Goal: Transaction & Acquisition: Purchase product/service

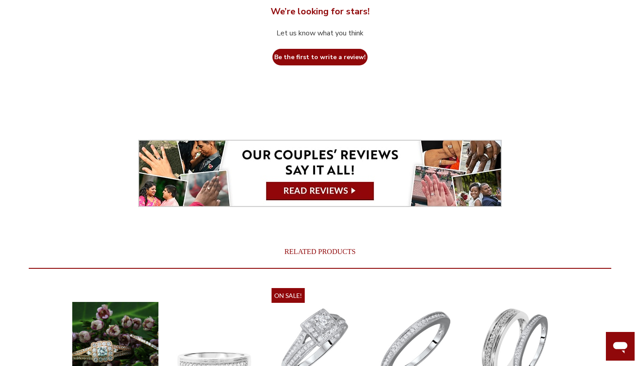
scroll to position [2402, 0]
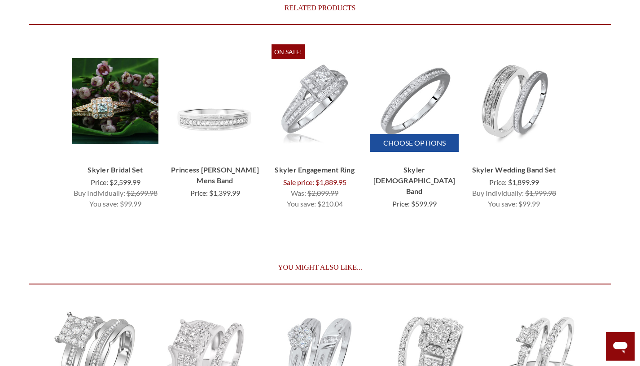
click at [416, 165] on link "Skyler [DEMOGRAPHIC_DATA] Band" at bounding box center [414, 181] width 89 height 32
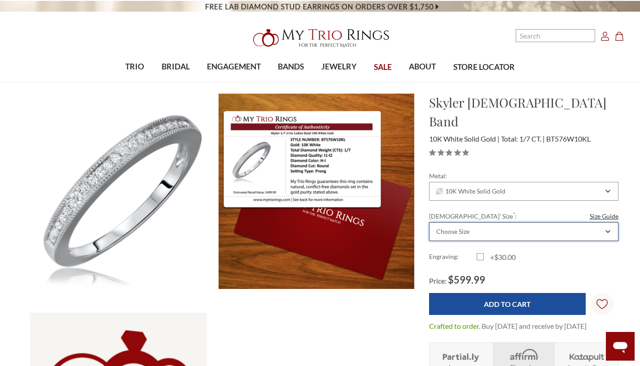
click at [506, 222] on div "Choose Size" at bounding box center [523, 231] width 189 height 19
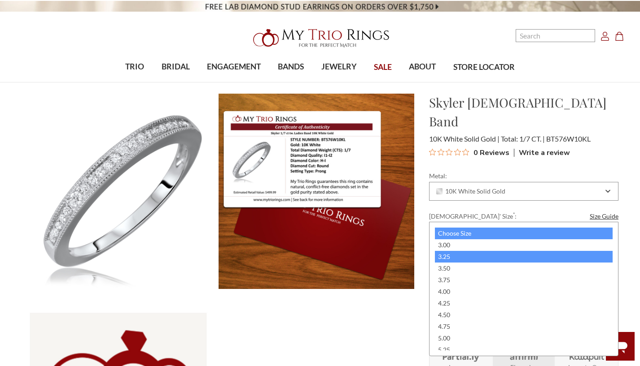
click at [455, 258] on div "3.25" at bounding box center [524, 257] width 178 height 12
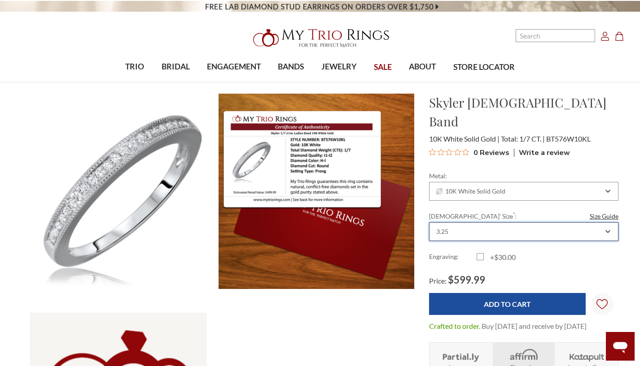
click at [471, 222] on div "3.25" at bounding box center [523, 231] width 189 height 19
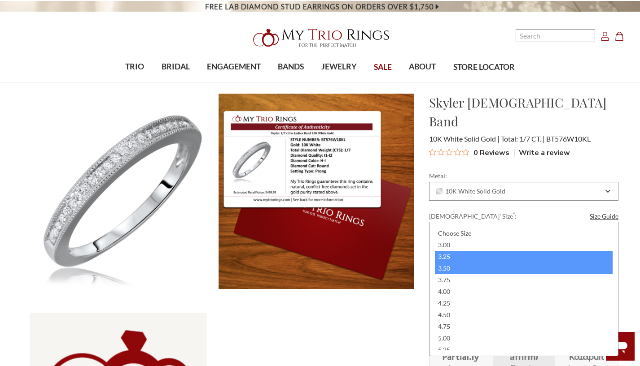
click at [455, 271] on div "3.50" at bounding box center [524, 269] width 178 height 12
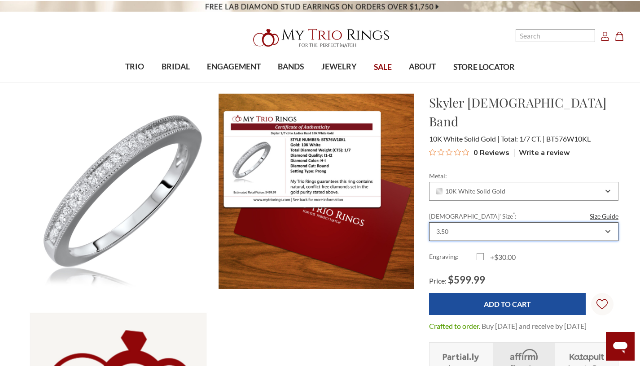
scroll to position [46, 0]
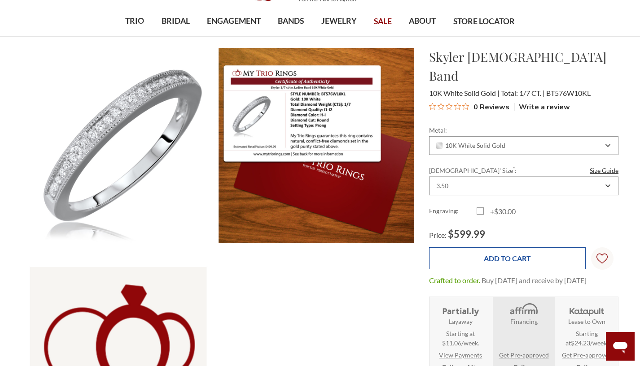
click at [490, 248] on input "Add to Cart" at bounding box center [507, 259] width 156 height 22
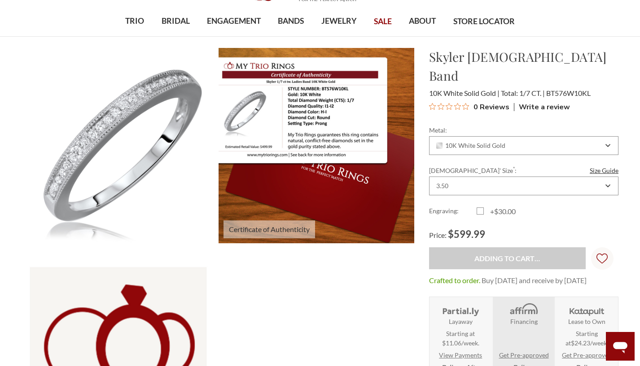
type input "Add to Cart"
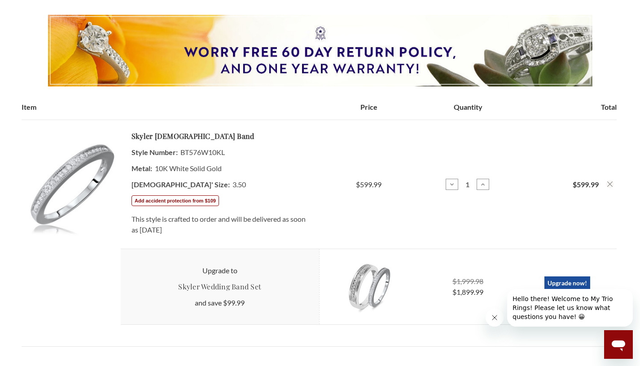
scroll to position [170, 0]
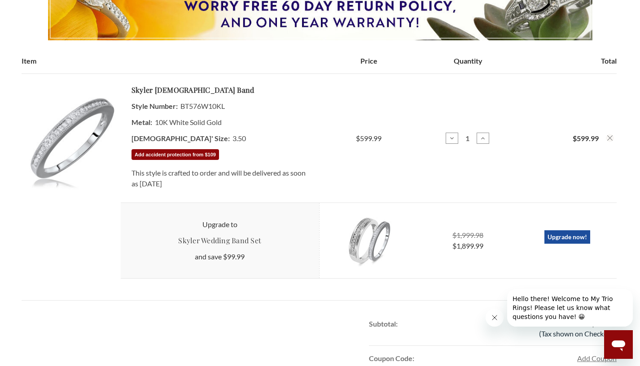
click at [199, 157] on button "Add accident protection from $109" at bounding box center [174, 154] width 87 height 11
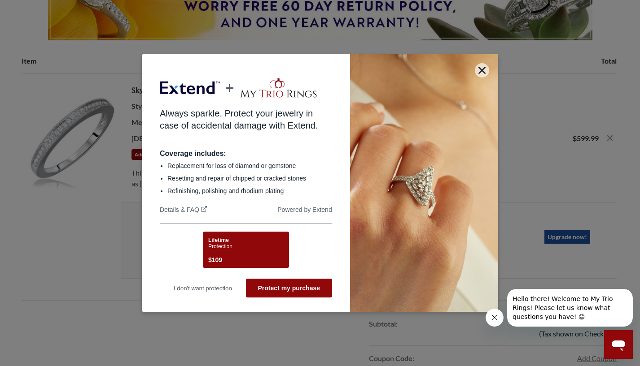
scroll to position [0, 0]
click at [232, 244] on span "Protection" at bounding box center [220, 247] width 24 height 6
click at [244, 258] on div "Lifetime Protection $109" at bounding box center [244, 251] width 73 height 28
click at [305, 296] on button "Protect my purchase" at bounding box center [289, 288] width 86 height 19
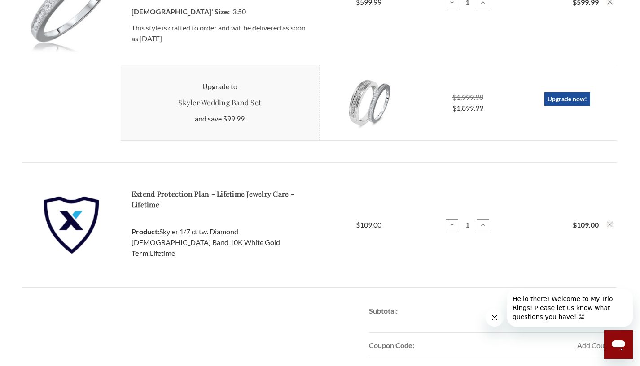
scroll to position [446, 0]
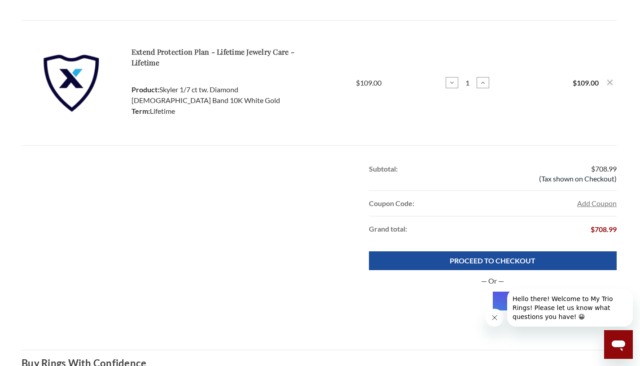
click at [496, 318] on icon "Close message from company" at bounding box center [494, 317] width 7 height 7
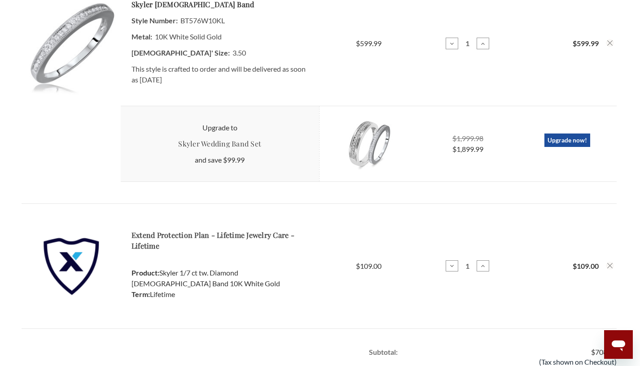
scroll to position [499, 0]
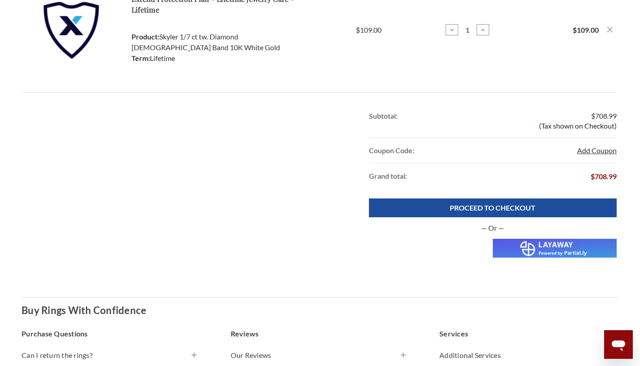
click at [590, 154] on button "Add Coupon" at bounding box center [596, 150] width 39 height 11
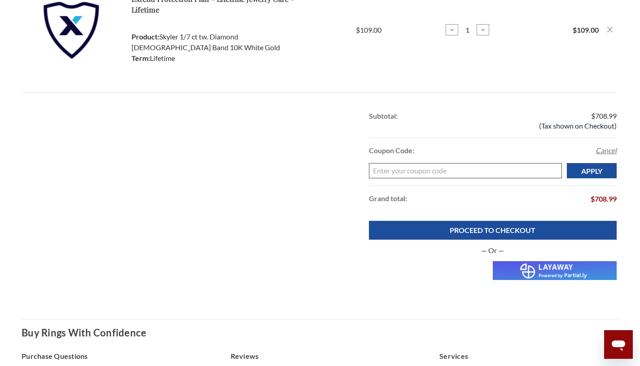
click at [423, 174] on input "Enter your coupon code" at bounding box center [465, 170] width 193 height 15
click at [611, 151] on button "Cancel" at bounding box center [605, 150] width 21 height 11
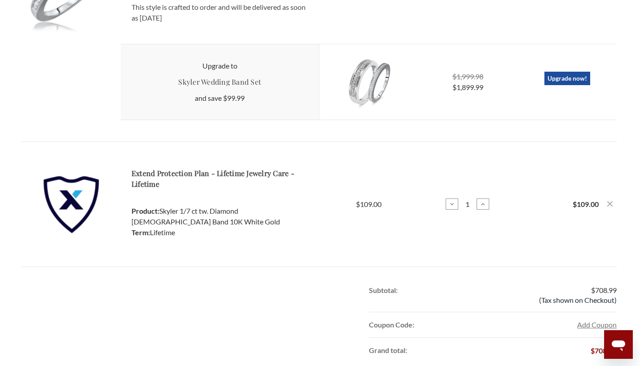
scroll to position [458, 0]
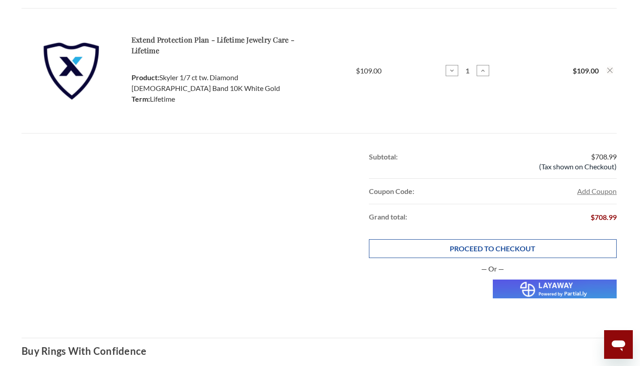
click at [501, 253] on link "PROCEED TO CHECKOUT" at bounding box center [493, 249] width 248 height 19
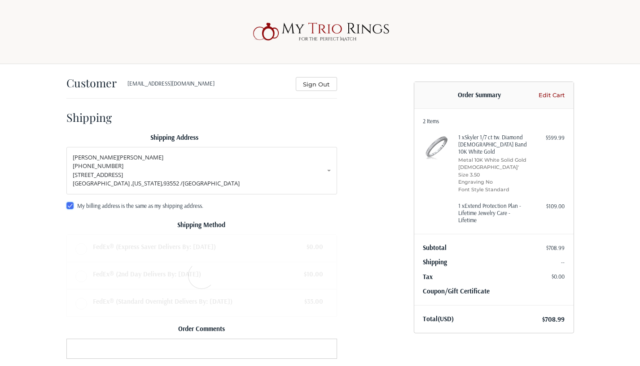
radio input "true"
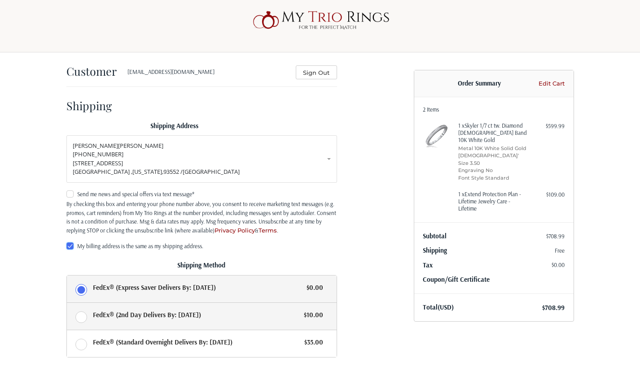
scroll to position [33, 0]
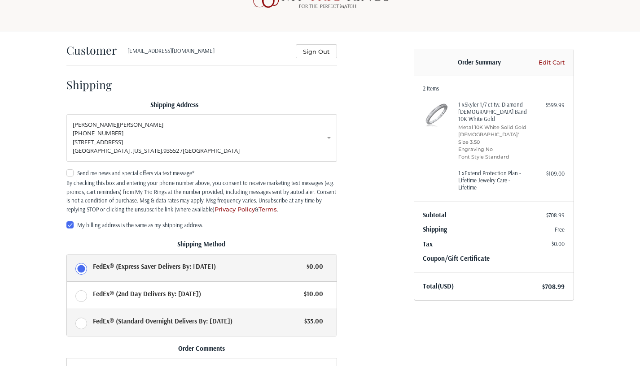
click at [85, 321] on label "FedEx® (Standard Overnight Delivers By: [DATE]) $35.00" at bounding box center [202, 322] width 270 height 27
click at [67, 310] on input "FedEx® (Standard Overnight Delivers By: [DATE]) $35.00" at bounding box center [67, 309] width 0 height 0
radio input "true"
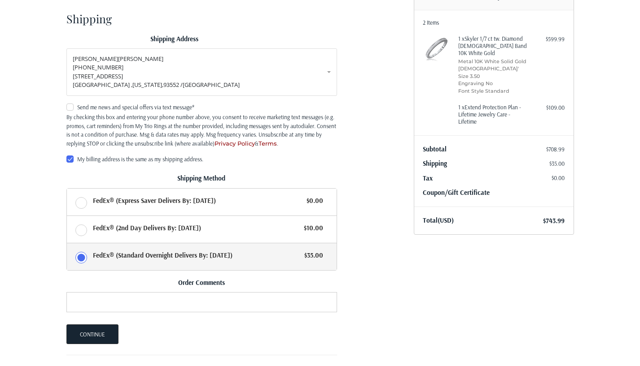
scroll to position [48, 0]
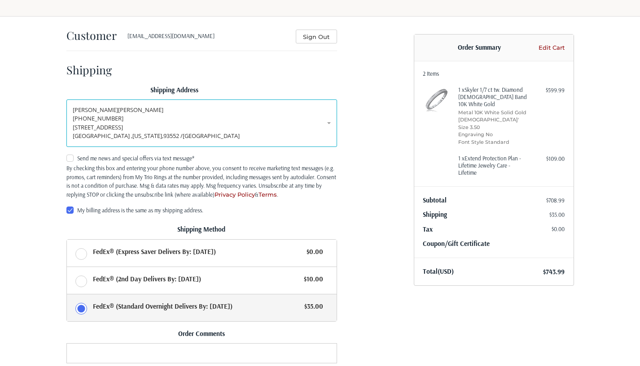
click at [319, 120] on p "[PHONE_NUMBER]" at bounding box center [202, 118] width 258 height 9
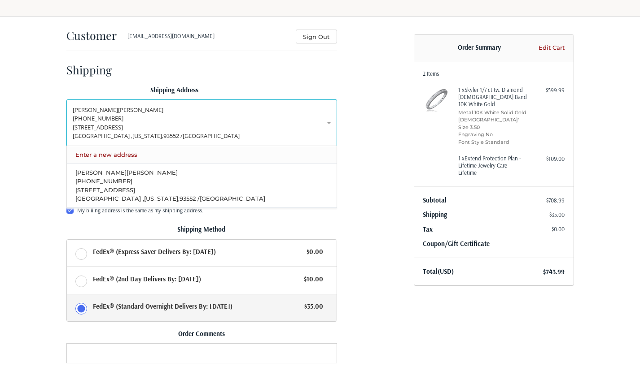
click at [118, 158] on link "Enter a new address" at bounding box center [201, 154] width 261 height 17
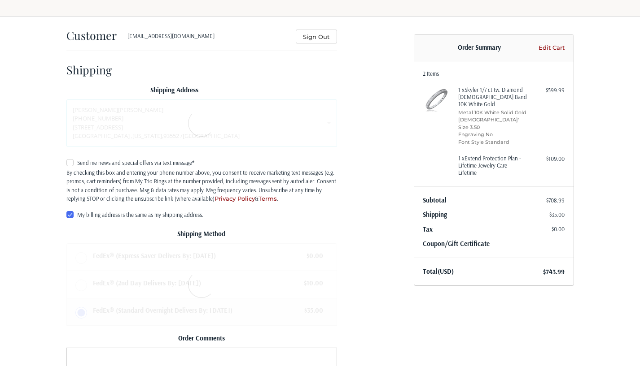
select select "US"
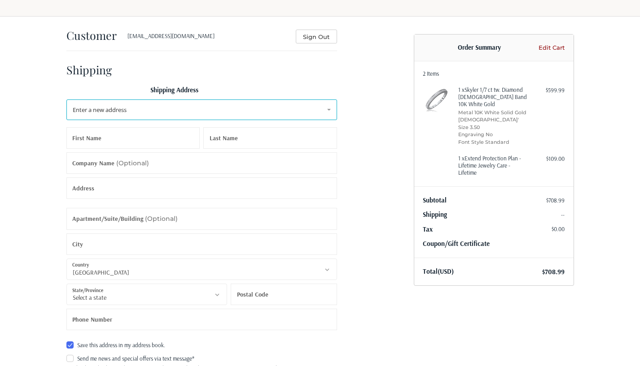
click at [126, 109] on span "Enter a new address" at bounding box center [100, 110] width 54 height 8
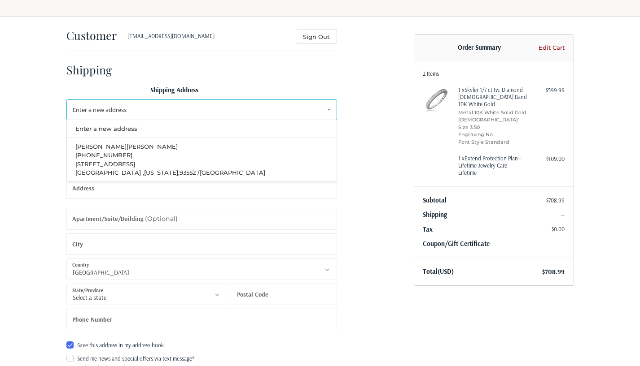
click at [31, 123] on div "Customer [EMAIL_ADDRESS][DOMAIN_NAME] Sign Out Shipping Shipping Address Enter …" at bounding box center [320, 324] width 640 height 614
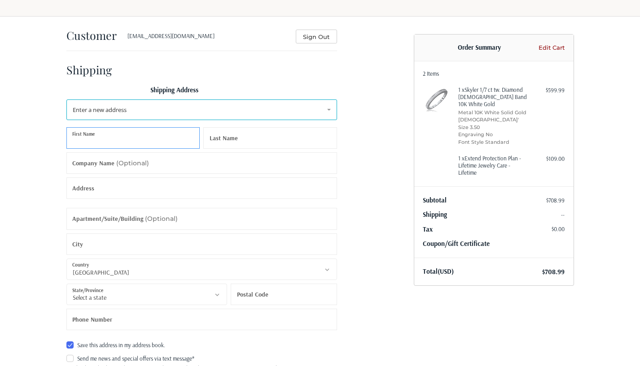
type input "c"
type input "[PERSON_NAME]"
click at [146, 167] on label "Company Name (Optional)" at bounding box center [110, 163] width 77 height 22
click at [146, 167] on input "Company Name (Optional)" at bounding box center [201, 163] width 270 height 22
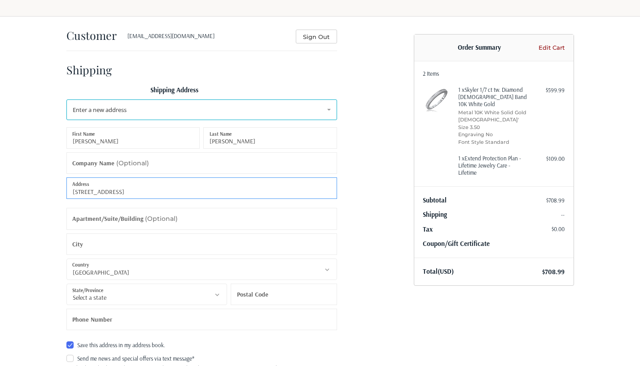
type input "[STREET_ADDRESS]"
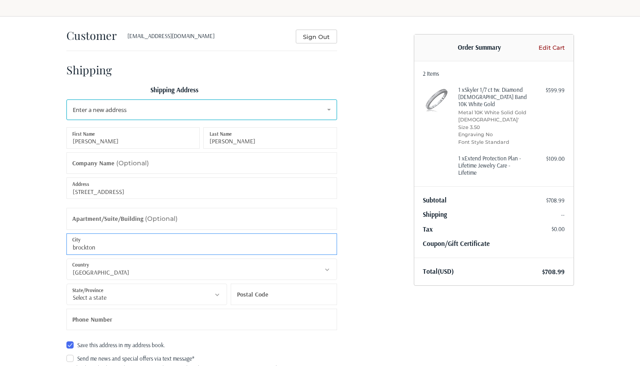
type input "brockton"
select select "MA"
click at [251, 300] on label "Postal Code" at bounding box center [252, 295] width 31 height 22
click at [251, 300] on input "Postal Code" at bounding box center [284, 295] width 106 height 22
type input "02301"
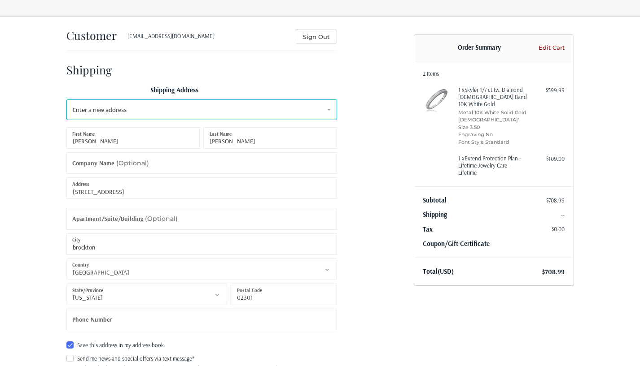
click at [381, 324] on div "Customer csanm90@gmail.com Sign Out Shipping Shipping Address Enter a new addre…" at bounding box center [233, 319] width 347 height 605
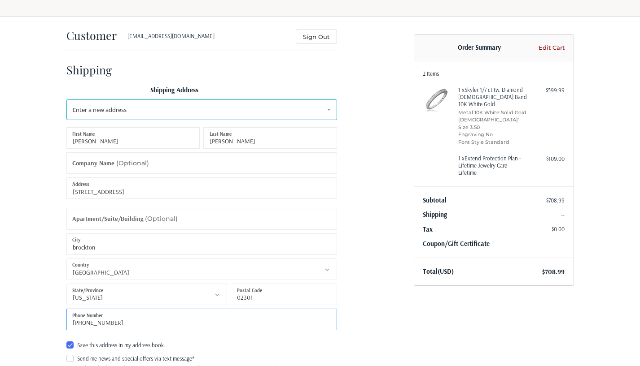
type input "508-818-0363"
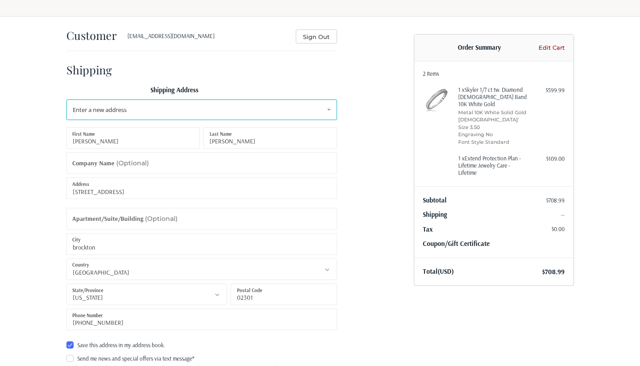
click at [375, 270] on div "Customer csanm90@gmail.com Sign Out Shipping Shipping Address Enter a new addre…" at bounding box center [233, 323] width 347 height 613
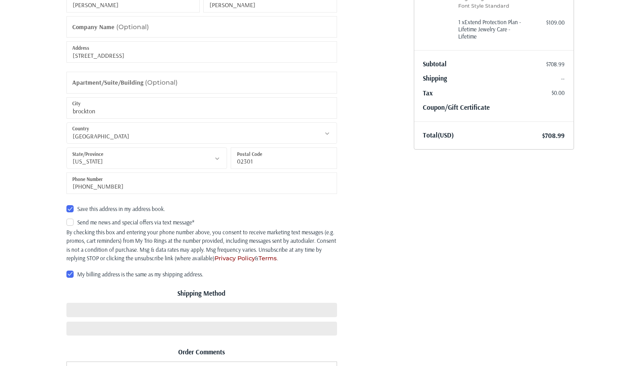
scroll to position [240, 0]
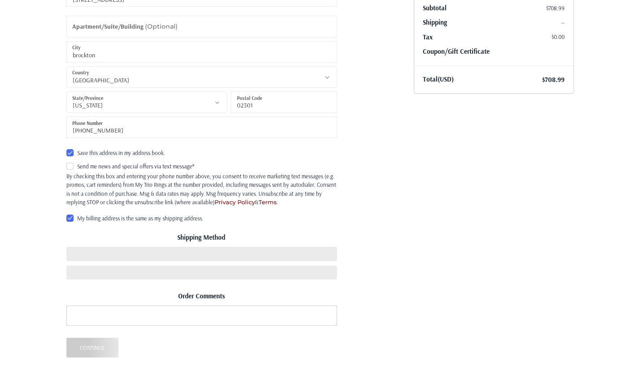
click at [29, 219] on div "Customer csanm90@gmail.com Sign Out Shipping Shipping Address Enter a new addre…" at bounding box center [320, 135] width 640 height 622
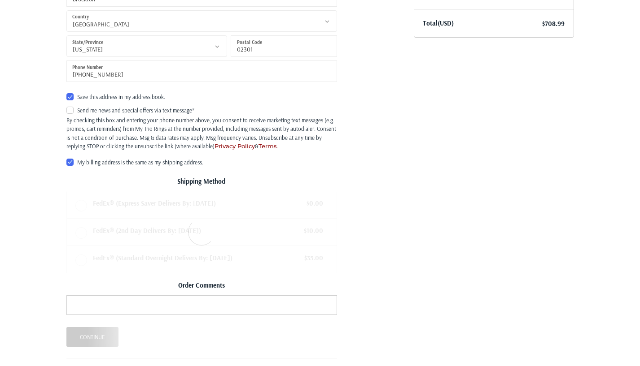
radio input "true"
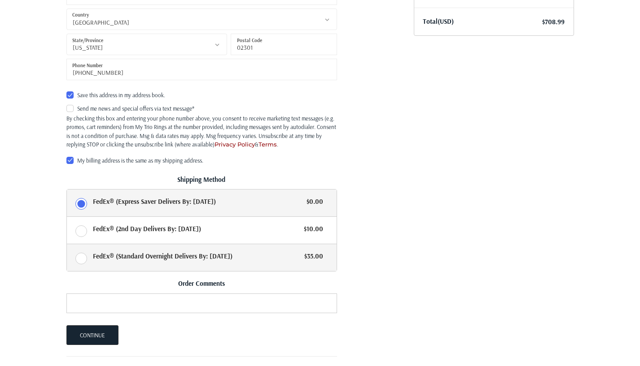
click at [81, 263] on label "FedEx® (Standard Overnight Delivers By: Fri, Oct 17) $35.00" at bounding box center [202, 257] width 270 height 27
click at [67, 245] on input "FedEx® (Standard Overnight Delivers By: Fri, Oct 17) $35.00" at bounding box center [67, 244] width 0 height 0
radio input "true"
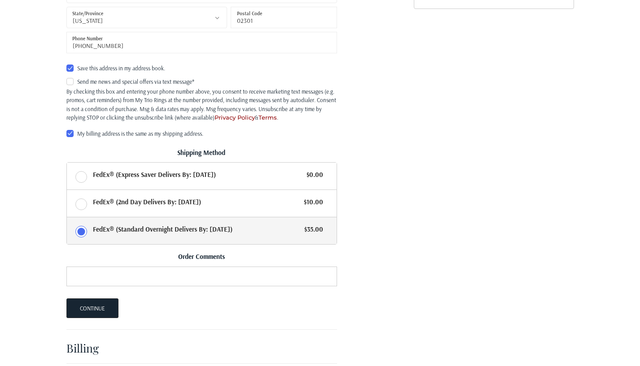
scroll to position [363, 0]
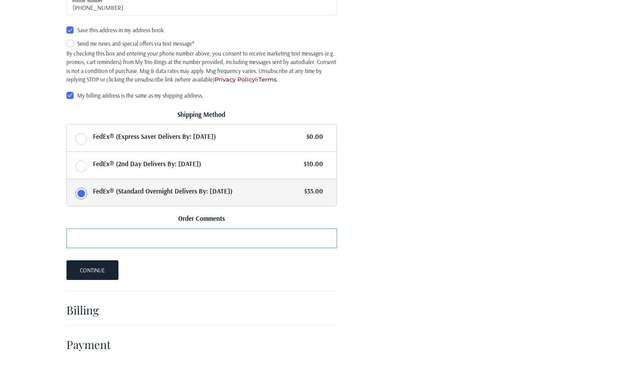
click at [148, 229] on input "Order Comments" at bounding box center [201, 239] width 270 height 20
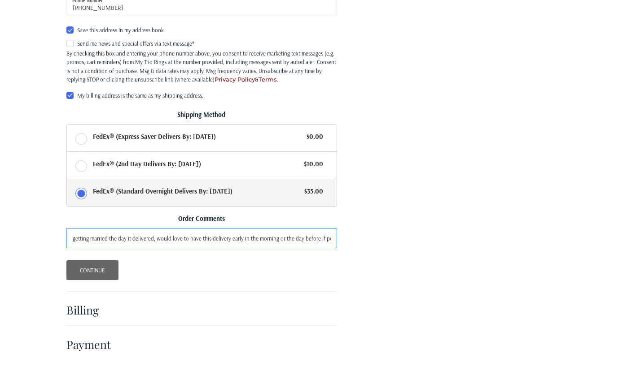
type input "getting married the day it delivered, would love to have this delivery early in…"
click at [96, 265] on button "Continue" at bounding box center [92, 271] width 52 height 20
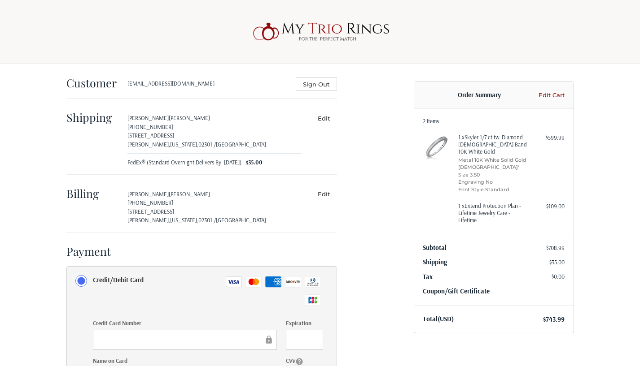
scroll to position [49, 0]
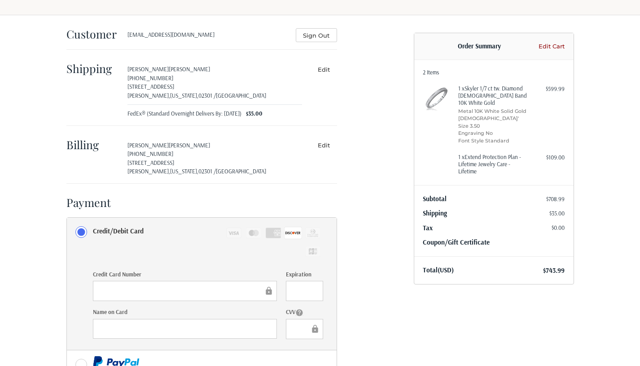
click at [129, 320] on div at bounding box center [185, 329] width 184 height 20
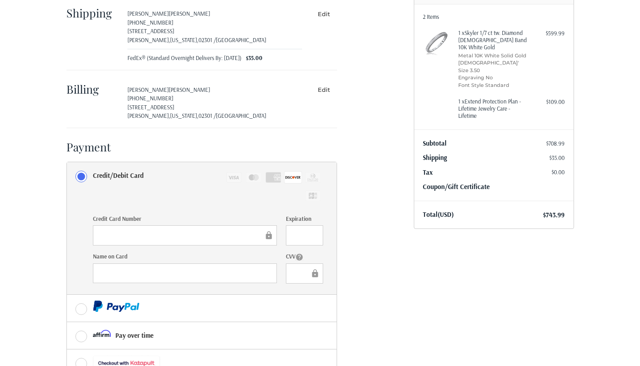
drag, startPoint x: 381, startPoint y: 252, endPoint x: 372, endPoint y: 241, distance: 14.3
click at [381, 252] on div "Customer csanm90@gmail.com Sign Out Shipping Carlos Sanchez 508-818-0363 396 fo…" at bounding box center [233, 206] width 347 height 492
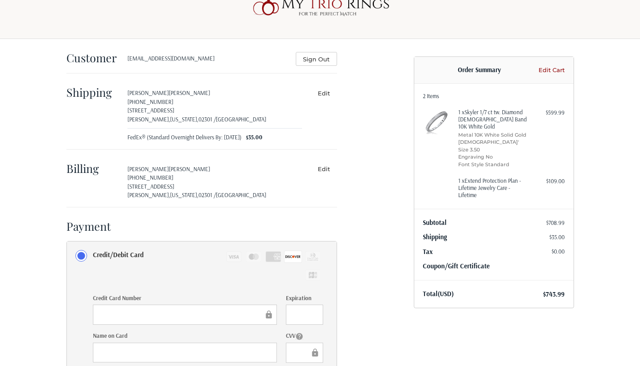
scroll to position [0, 0]
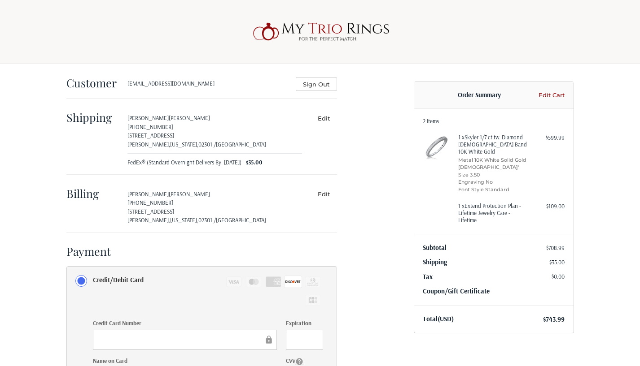
click at [319, 192] on button "Edit" at bounding box center [324, 194] width 26 height 13
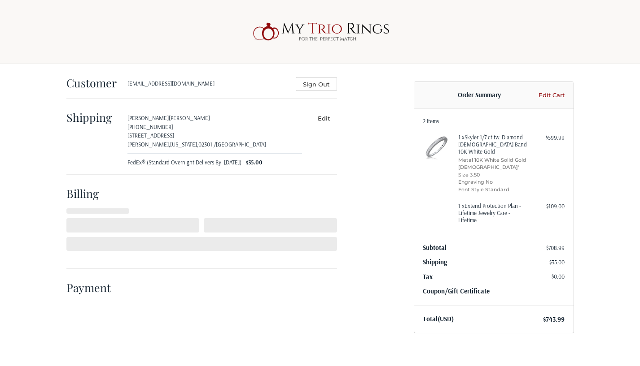
select select "US"
select select "MA"
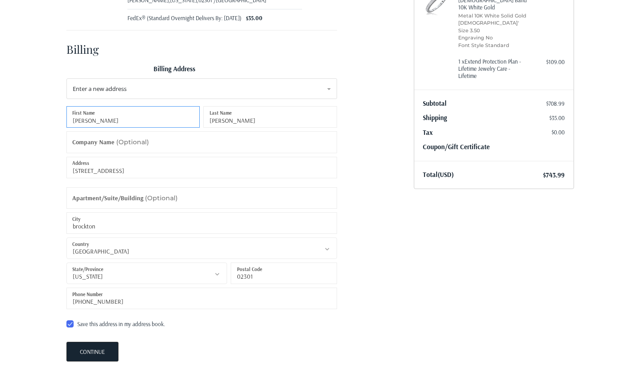
scroll to position [174, 0]
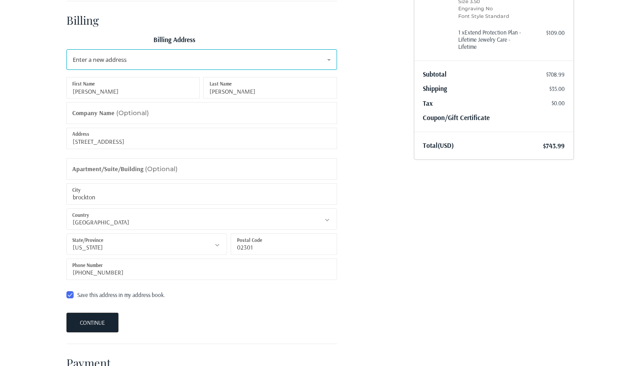
click at [121, 56] on span "Enter a new address" at bounding box center [100, 60] width 54 height 8
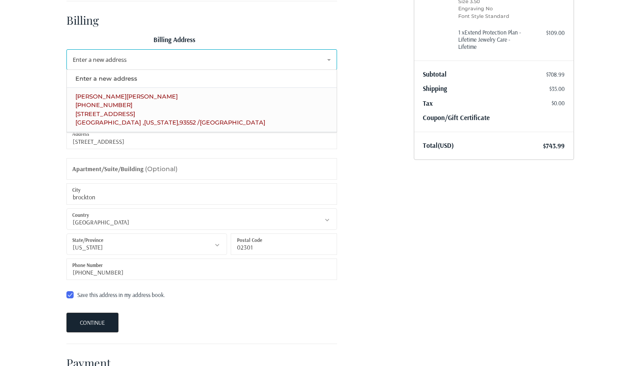
click at [103, 107] on span "(508) 818-0363" at bounding box center [103, 104] width 57 height 7
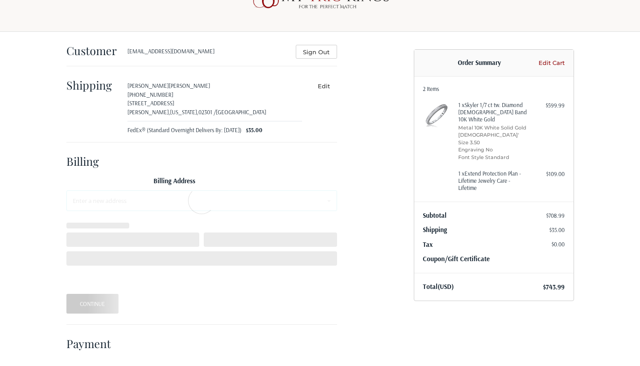
scroll to position [0, 0]
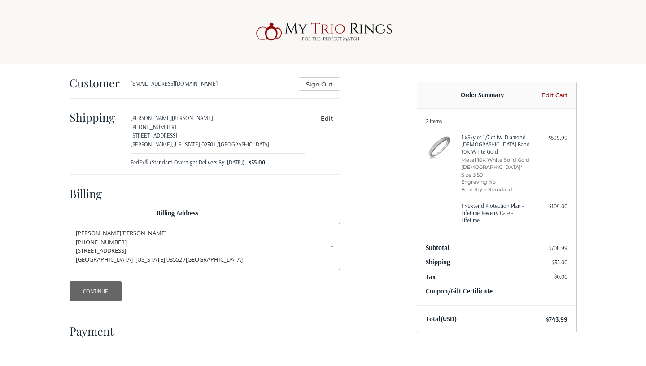
click at [95, 291] on button "Continue" at bounding box center [96, 292] width 52 height 20
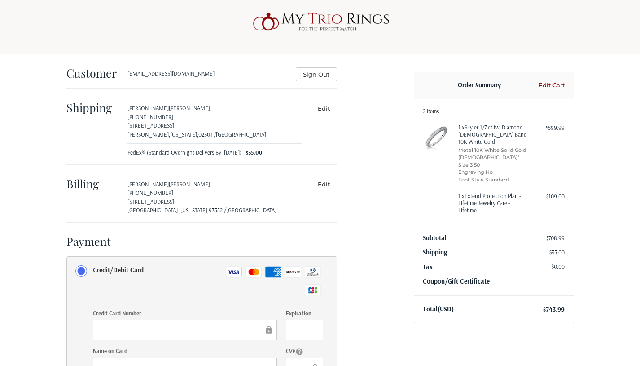
scroll to position [45, 0]
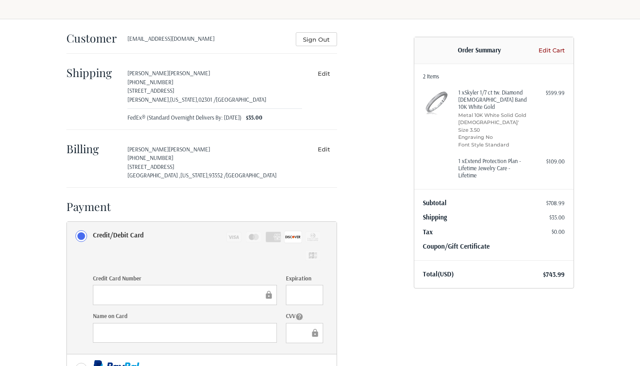
click at [362, 316] on ol "Customer csanm90@gmail.com Sign Out Shipping Carlos Sanchez 508-818-0363 396 fo…" at bounding box center [218, 260] width 305 height 482
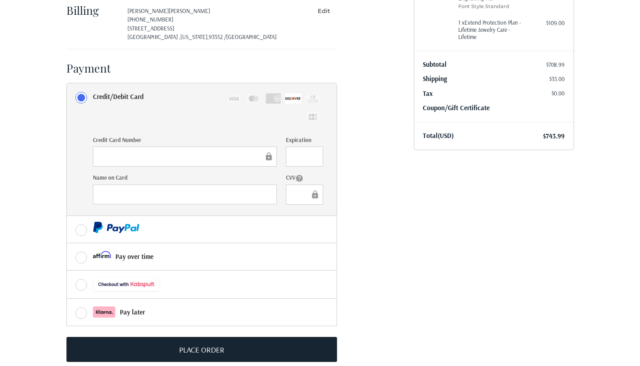
scroll to position [197, 0]
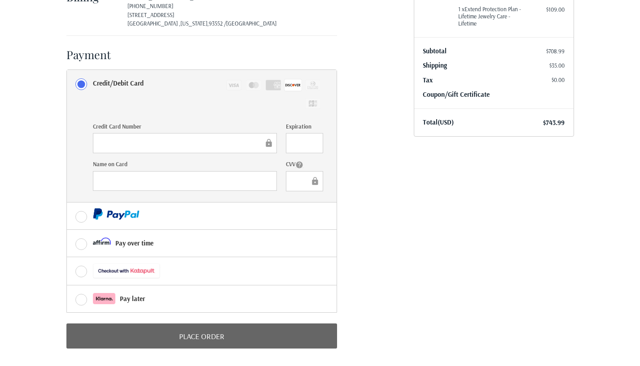
click at [227, 335] on button "Place Order" at bounding box center [201, 336] width 270 height 25
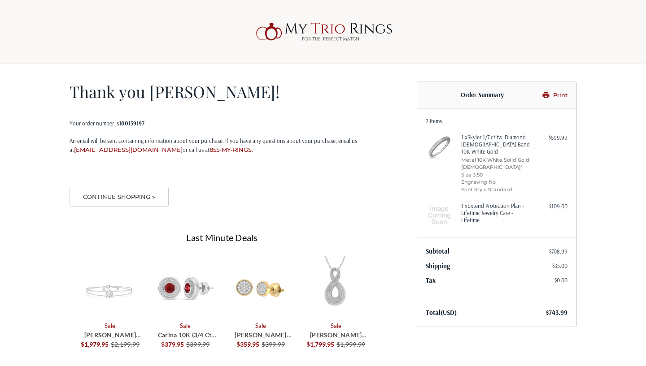
click at [549, 96] on icon at bounding box center [546, 95] width 7 height 6
